Goal: Information Seeking & Learning: Find specific fact

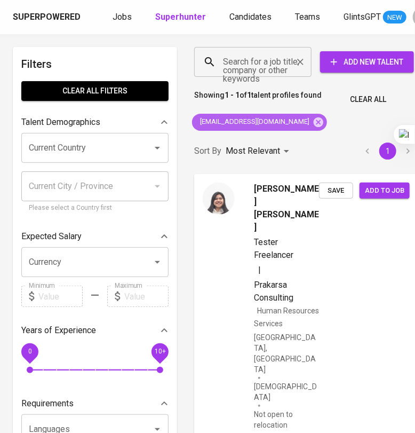
drag, startPoint x: 307, startPoint y: 125, endPoint x: 272, endPoint y: 68, distance: 66.8
click at [313, 124] on icon at bounding box center [319, 122] width 12 height 12
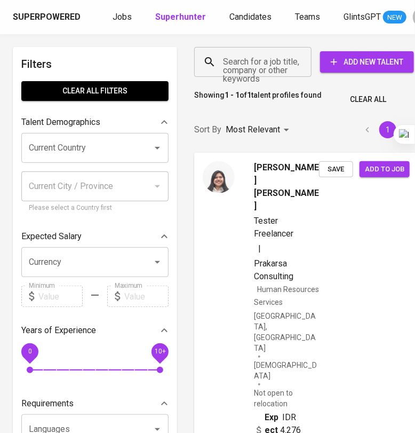
click at [267, 66] on input "Search for a job title, company or other keywords" at bounding box center [255, 62] width 70 height 20
paste input "[EMAIL_ADDRESS][DOMAIN_NAME]"
type input "[EMAIL_ADDRESS][DOMAIN_NAME]"
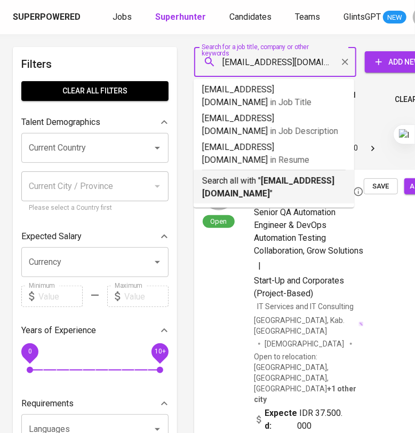
click at [251, 175] on p "Search all with " [EMAIL_ADDRESS][DOMAIN_NAME] "" at bounding box center [274, 188] width 144 height 26
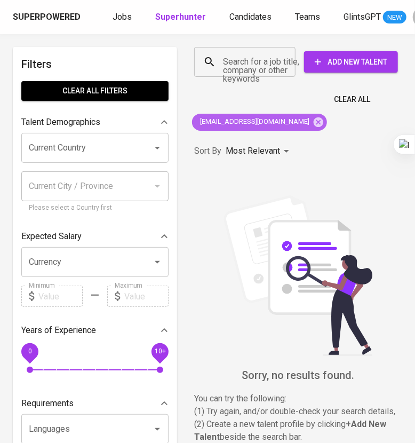
click at [289, 128] on div "[EMAIL_ADDRESS][DOMAIN_NAME]" at bounding box center [259, 122] width 135 height 17
click at [313, 121] on icon at bounding box center [319, 122] width 12 height 12
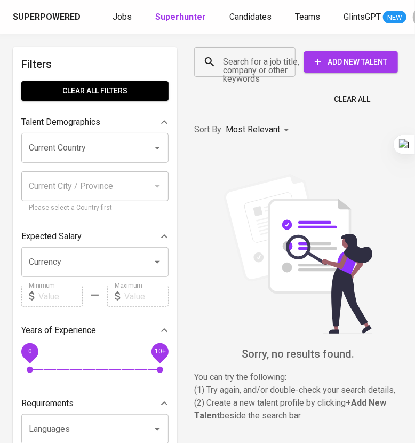
click at [235, 72] on input "Search for a job title, company or other keywords" at bounding box center [247, 62] width 54 height 20
click at [235, 66] on input "Search for a job title, company or other keywords" at bounding box center [247, 62] width 54 height 20
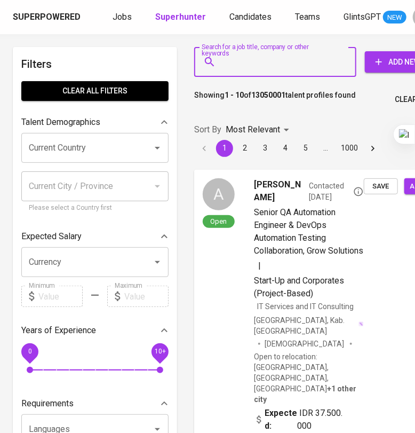
paste input "[EMAIL_ADDRESS][DOMAIN_NAME]"
type input "[EMAIL_ADDRESS][DOMAIN_NAME]"
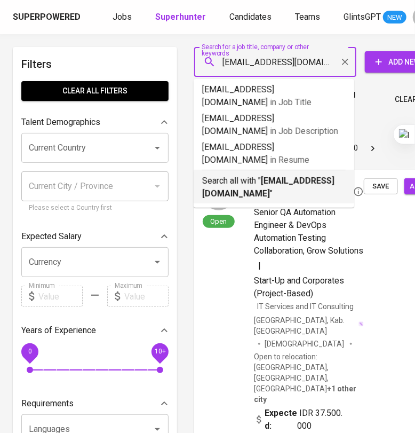
click at [278, 176] on b "[EMAIL_ADDRESS][DOMAIN_NAME]" at bounding box center [268, 187] width 132 height 23
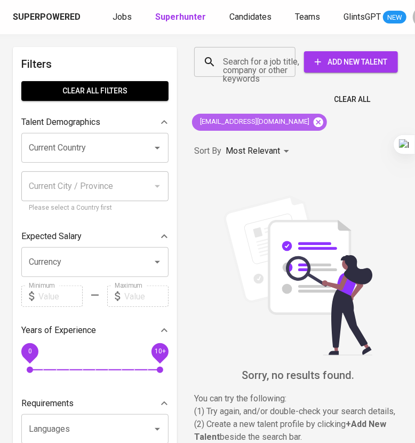
click at [314, 121] on icon at bounding box center [319, 122] width 10 height 10
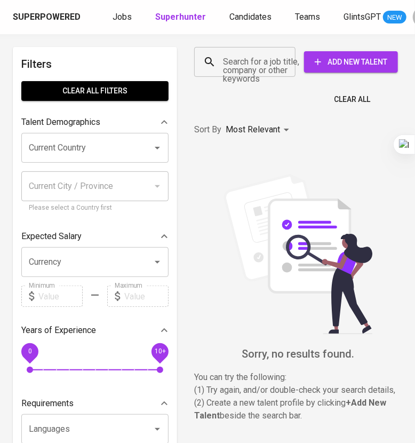
click at [242, 69] on input "Search for a job title, company or other keywords" at bounding box center [247, 62] width 54 height 20
paste input "[EMAIL_ADDRESS][DOMAIN_NAME]"
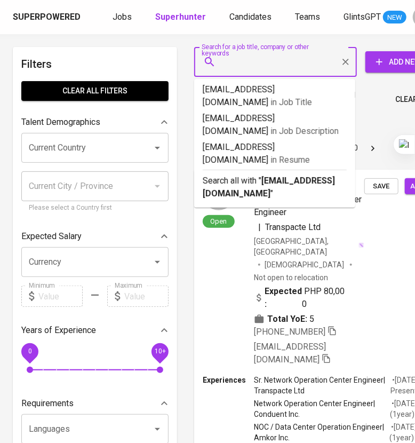
type input "[EMAIL_ADDRESS][DOMAIN_NAME]"
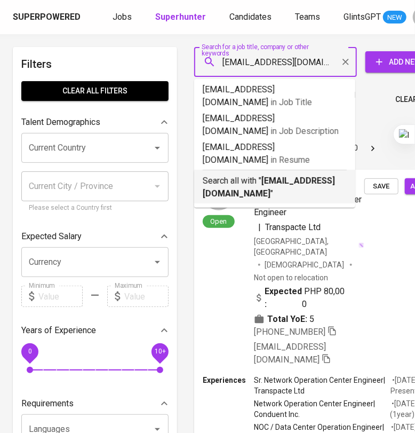
click at [273, 175] on p "Search all with " [EMAIL_ADDRESS][DOMAIN_NAME] "" at bounding box center [275, 188] width 144 height 26
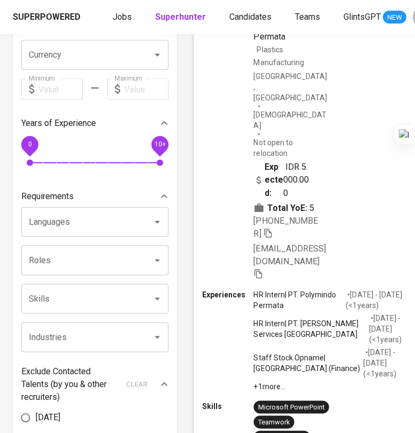
scroll to position [266, 0]
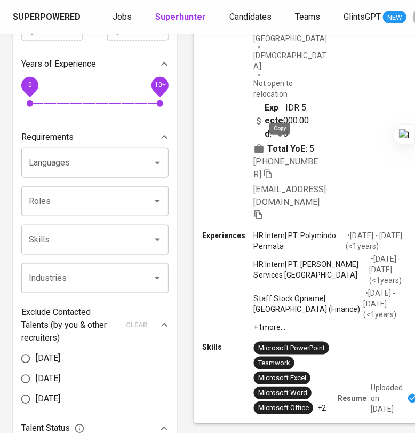
click at [273, 169] on icon "button" at bounding box center [269, 174] width 10 height 10
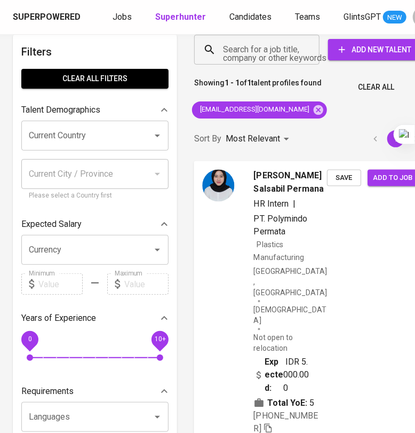
scroll to position [0, 0]
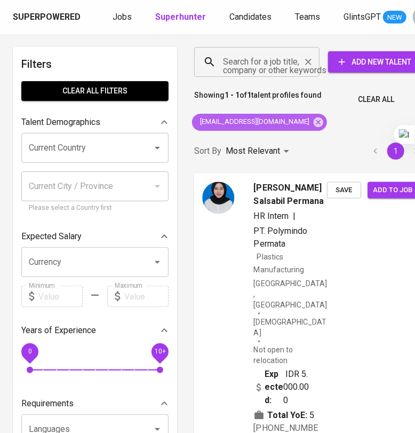
drag, startPoint x: 287, startPoint y: 122, endPoint x: 275, endPoint y: 65, distance: 57.8
click at [313, 122] on icon at bounding box center [319, 122] width 12 height 12
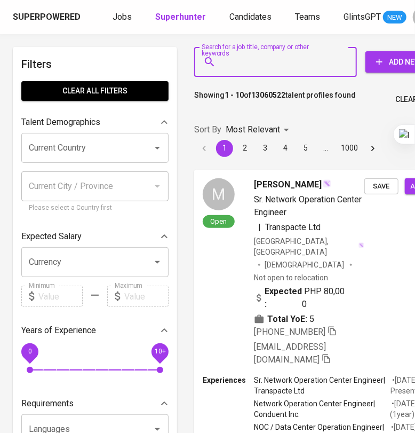
paste input "[EMAIL_ADDRESS][DOMAIN_NAME]"
type input "[EMAIL_ADDRESS][DOMAIN_NAME]"
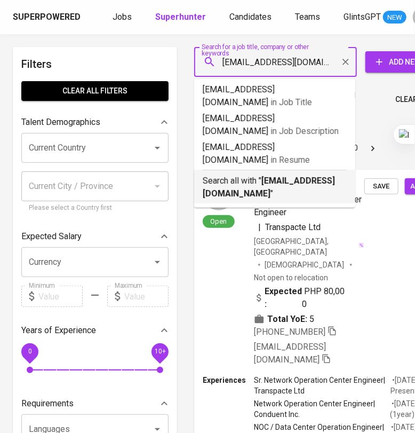
click at [288, 182] on b "[EMAIL_ADDRESS][DOMAIN_NAME]" at bounding box center [269, 187] width 132 height 23
